Goal: Transaction & Acquisition: Download file/media

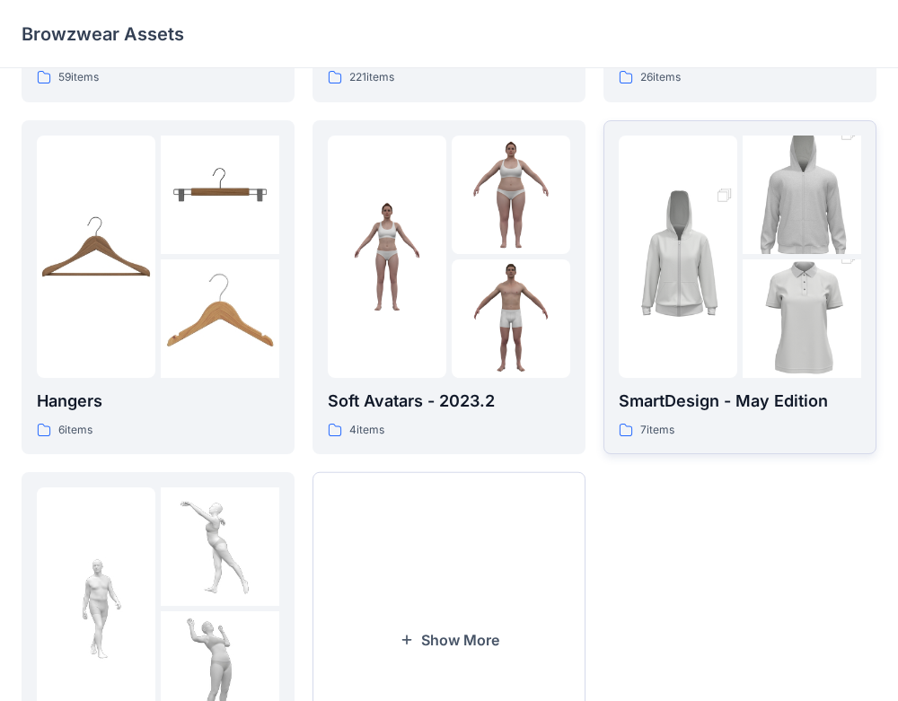
scroll to position [323, 0]
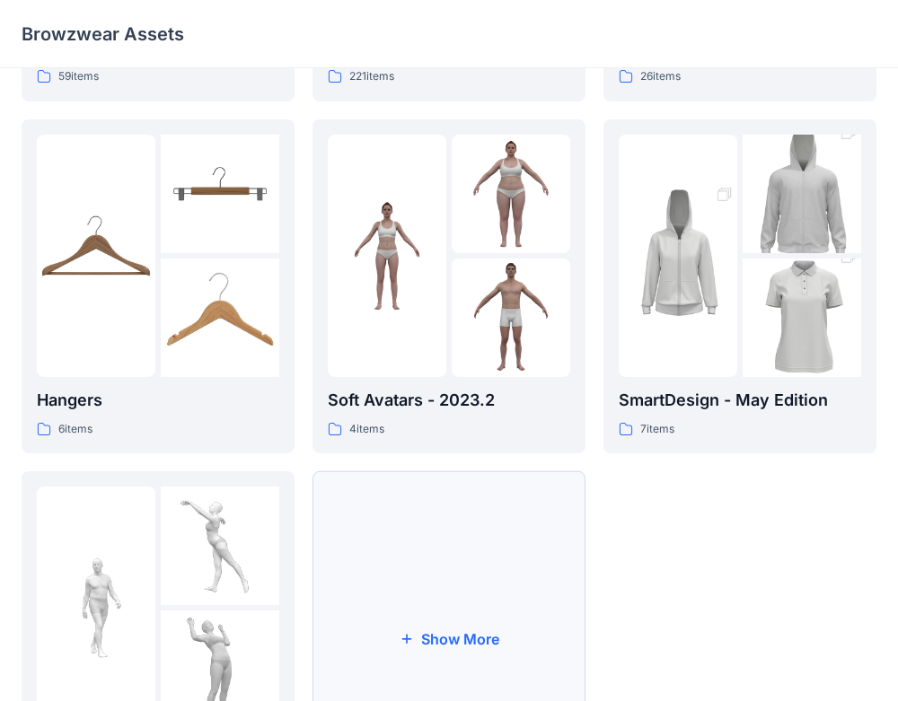
click at [433, 523] on button "Show More" at bounding box center [448, 638] width 273 height 335
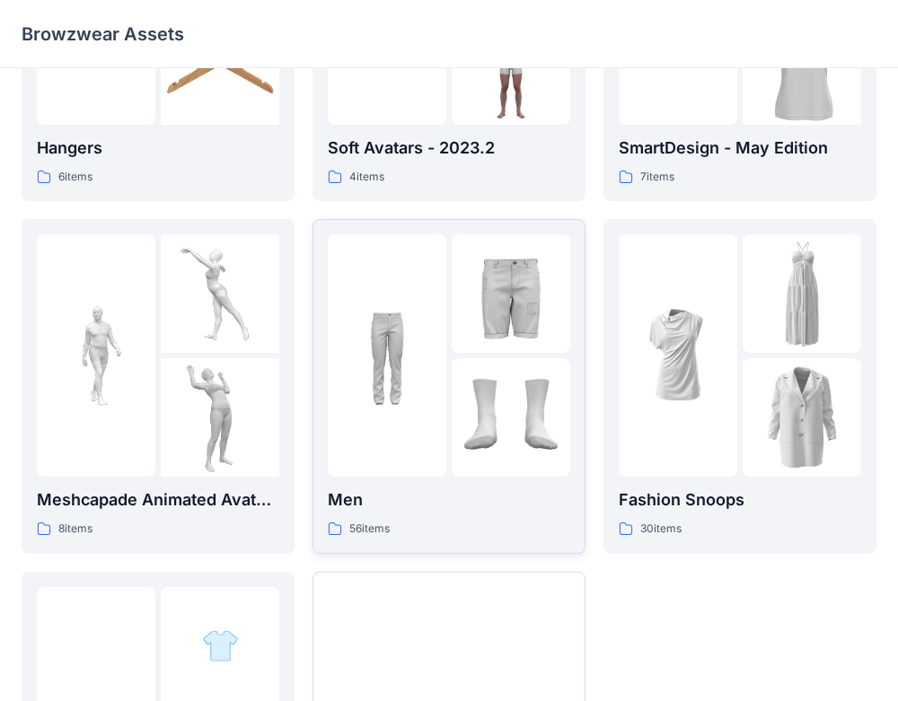
scroll to position [574, 0]
click at [453, 512] on div "Men 56 items" at bounding box center [449, 513] width 242 height 51
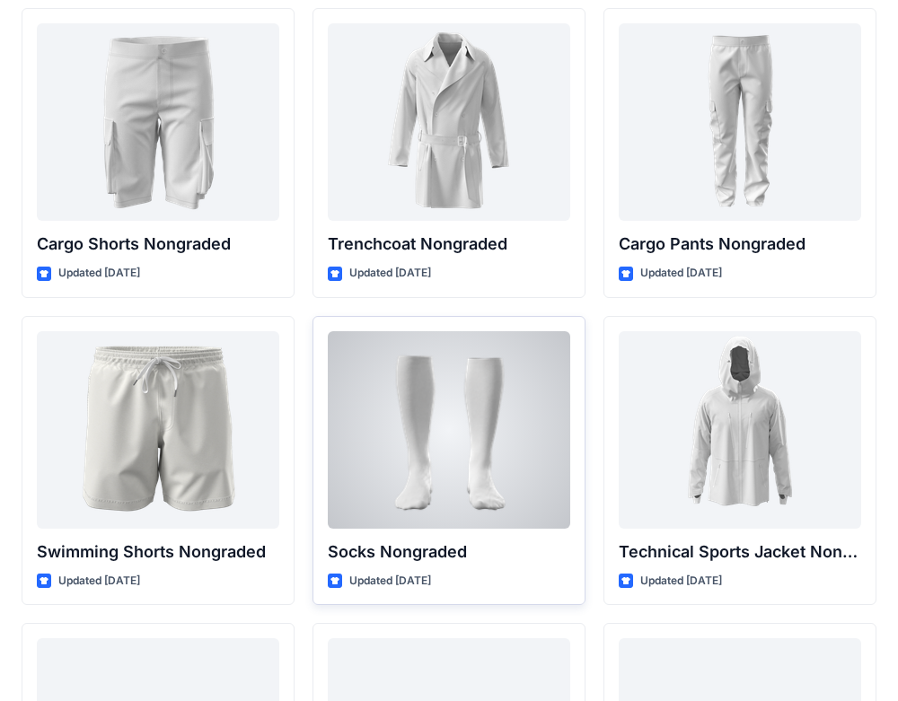
scroll to position [2544, 0]
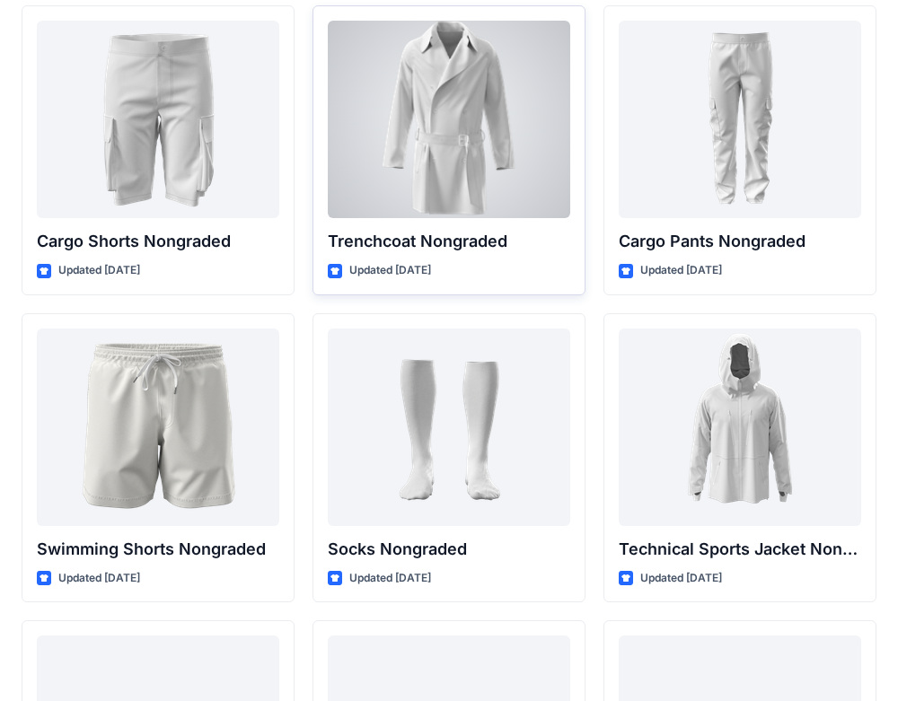
click at [486, 82] on div at bounding box center [449, 119] width 242 height 197
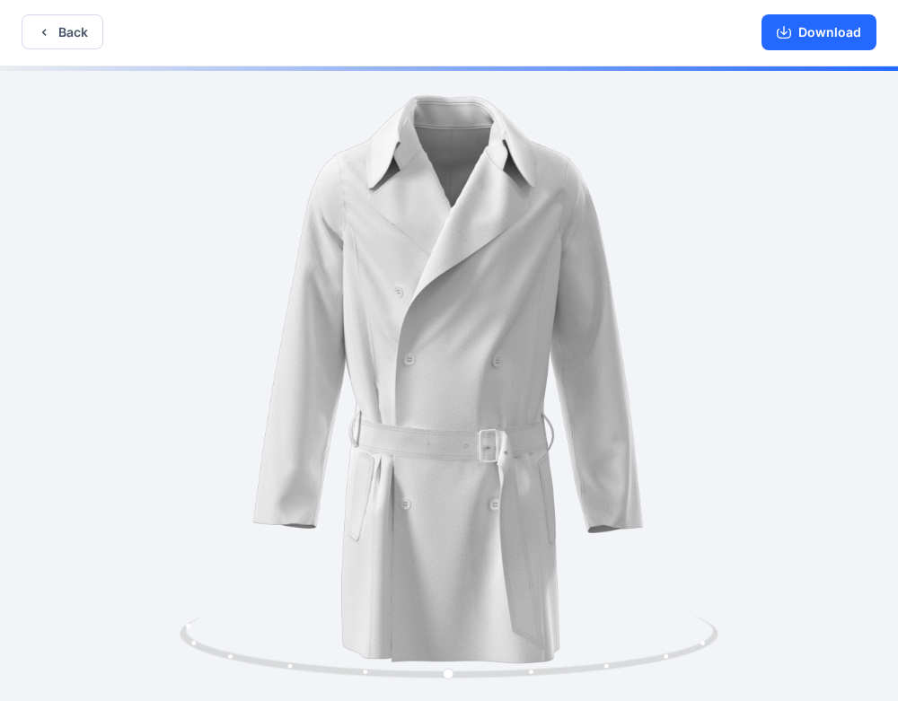
scroll to position [4, 0]
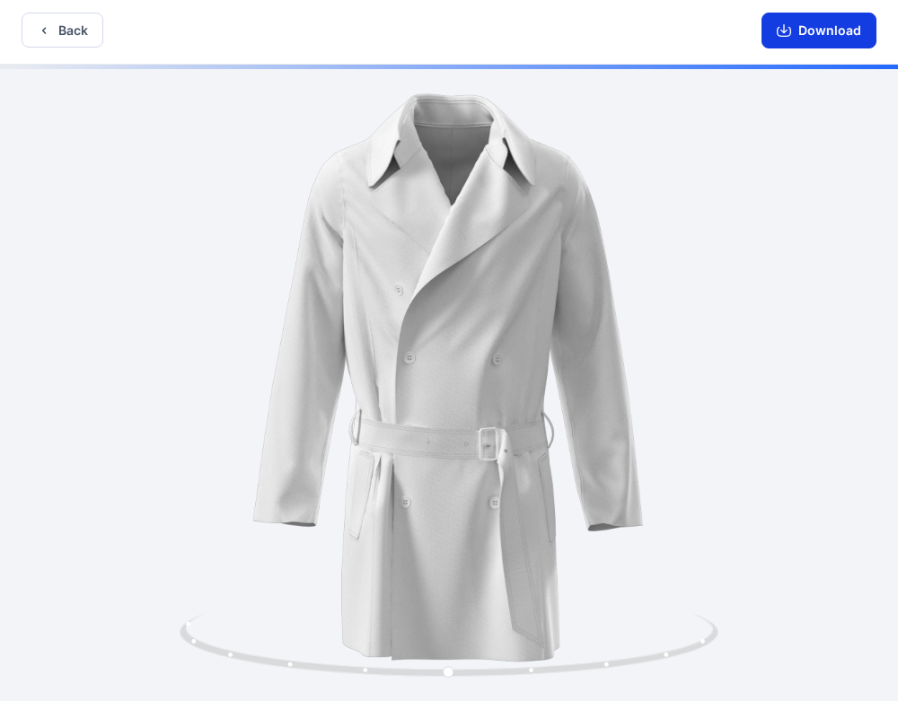
click at [843, 31] on button "Download" at bounding box center [818, 31] width 115 height 36
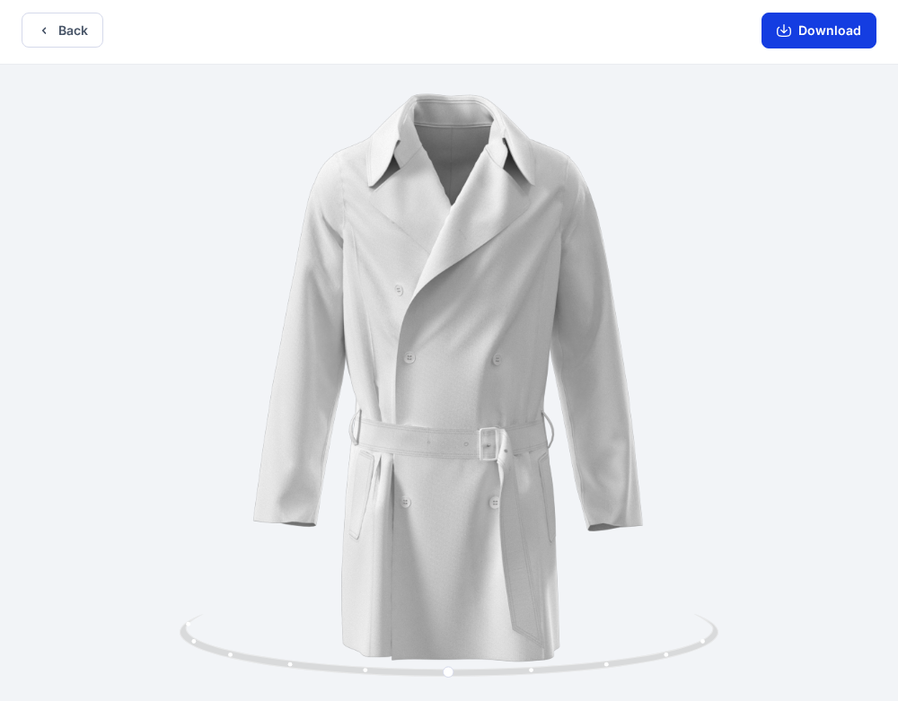
click at [851, 40] on button "Download" at bounding box center [818, 31] width 115 height 36
click at [810, 31] on button "Download" at bounding box center [818, 31] width 115 height 36
